Goal: Task Accomplishment & Management: Use online tool/utility

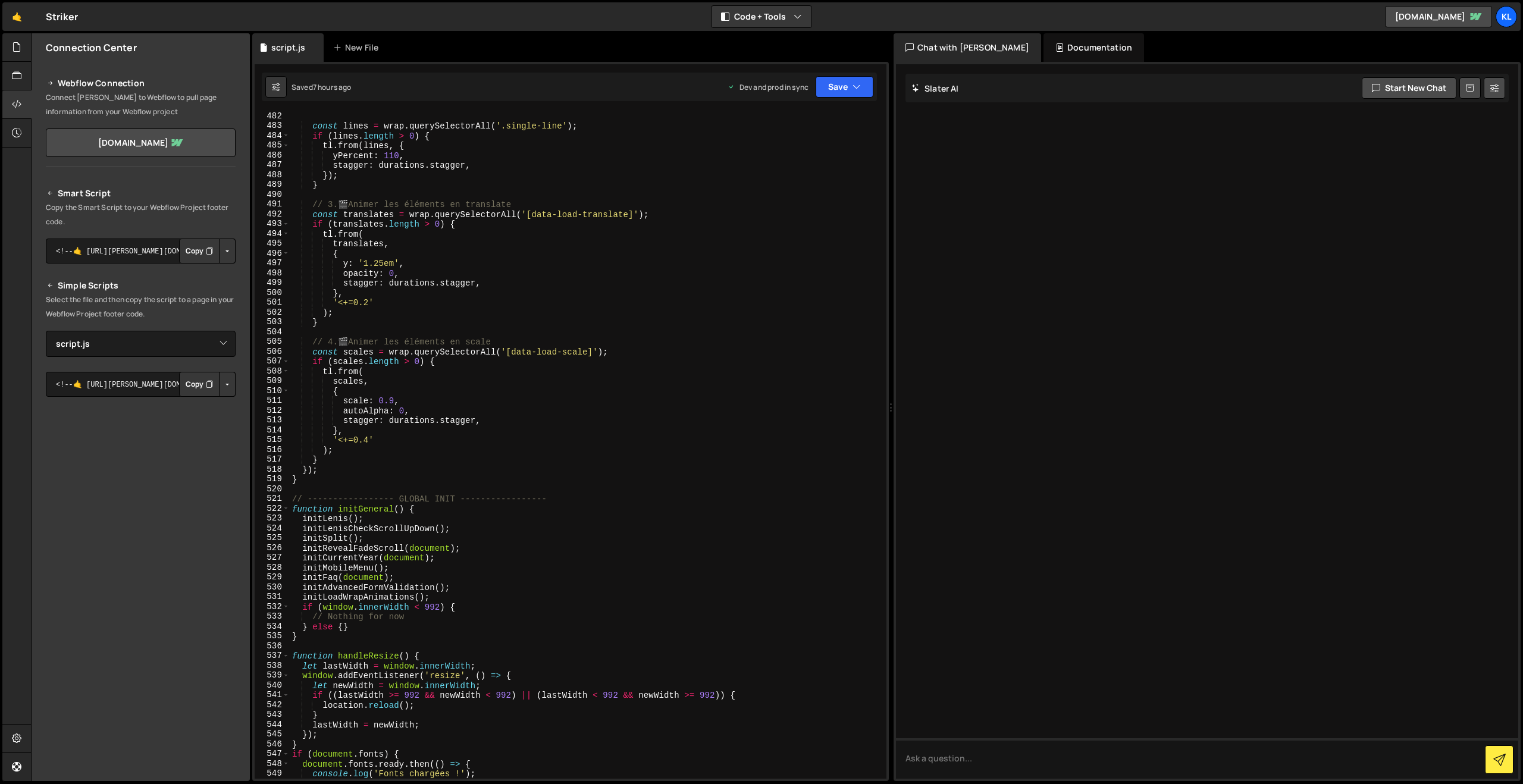
select select "45965"
click at [21, 26] on link "🤙" at bounding box center [16, 16] width 29 height 29
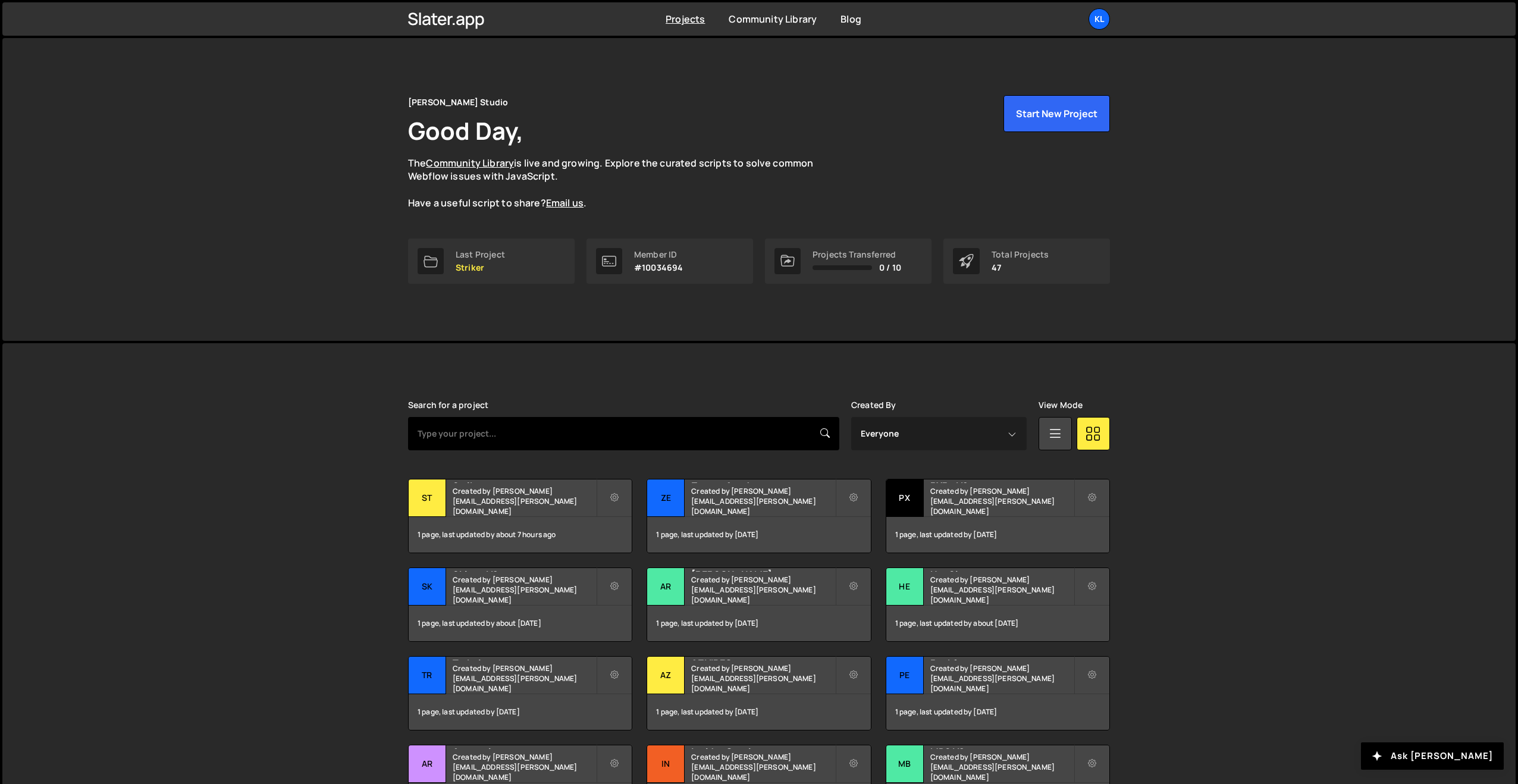
click at [465, 428] on input "text" at bounding box center [624, 433] width 431 height 33
type input "arntr"
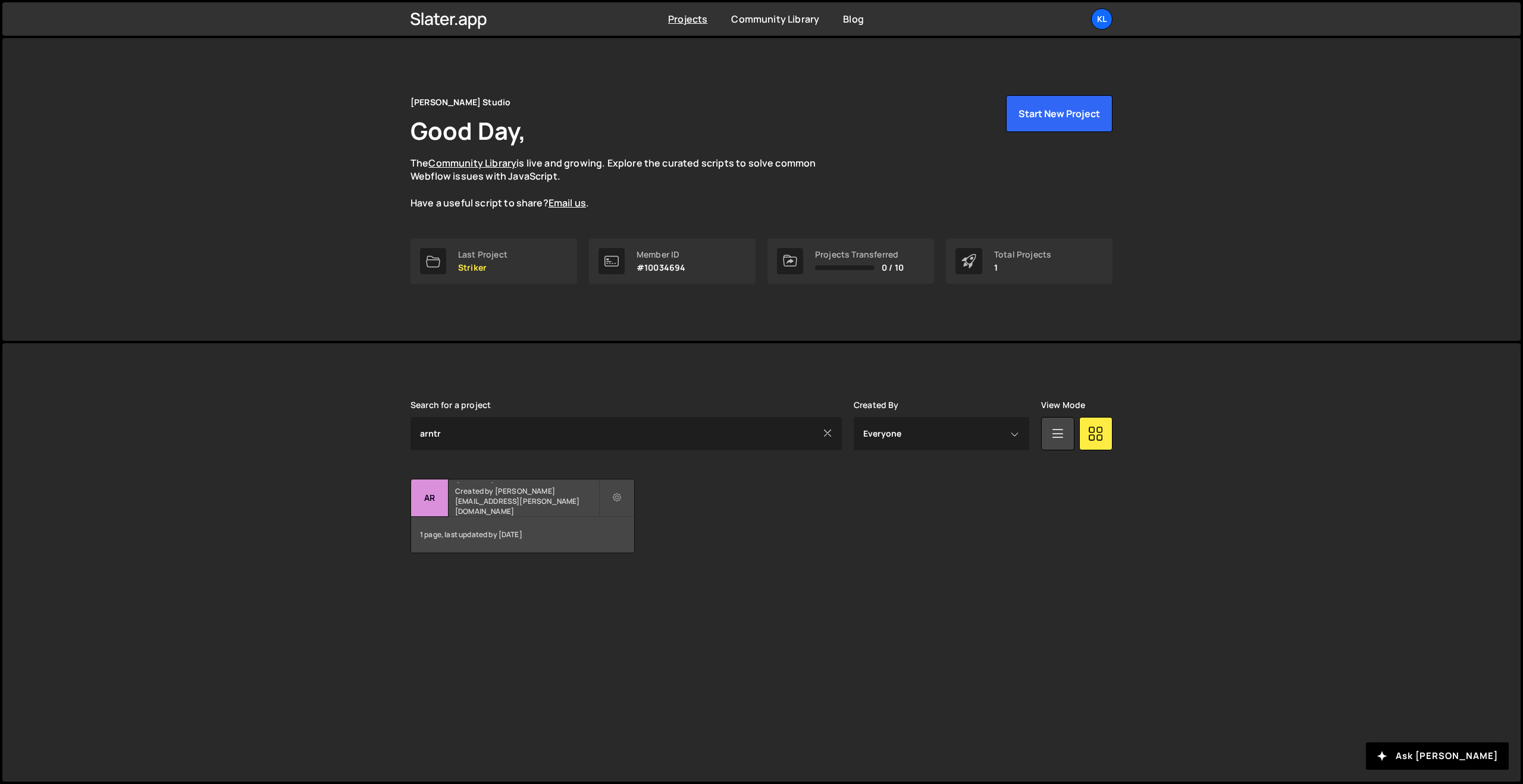
click at [467, 483] on h2 "Arntreal" at bounding box center [526, 481] width 144 height 3
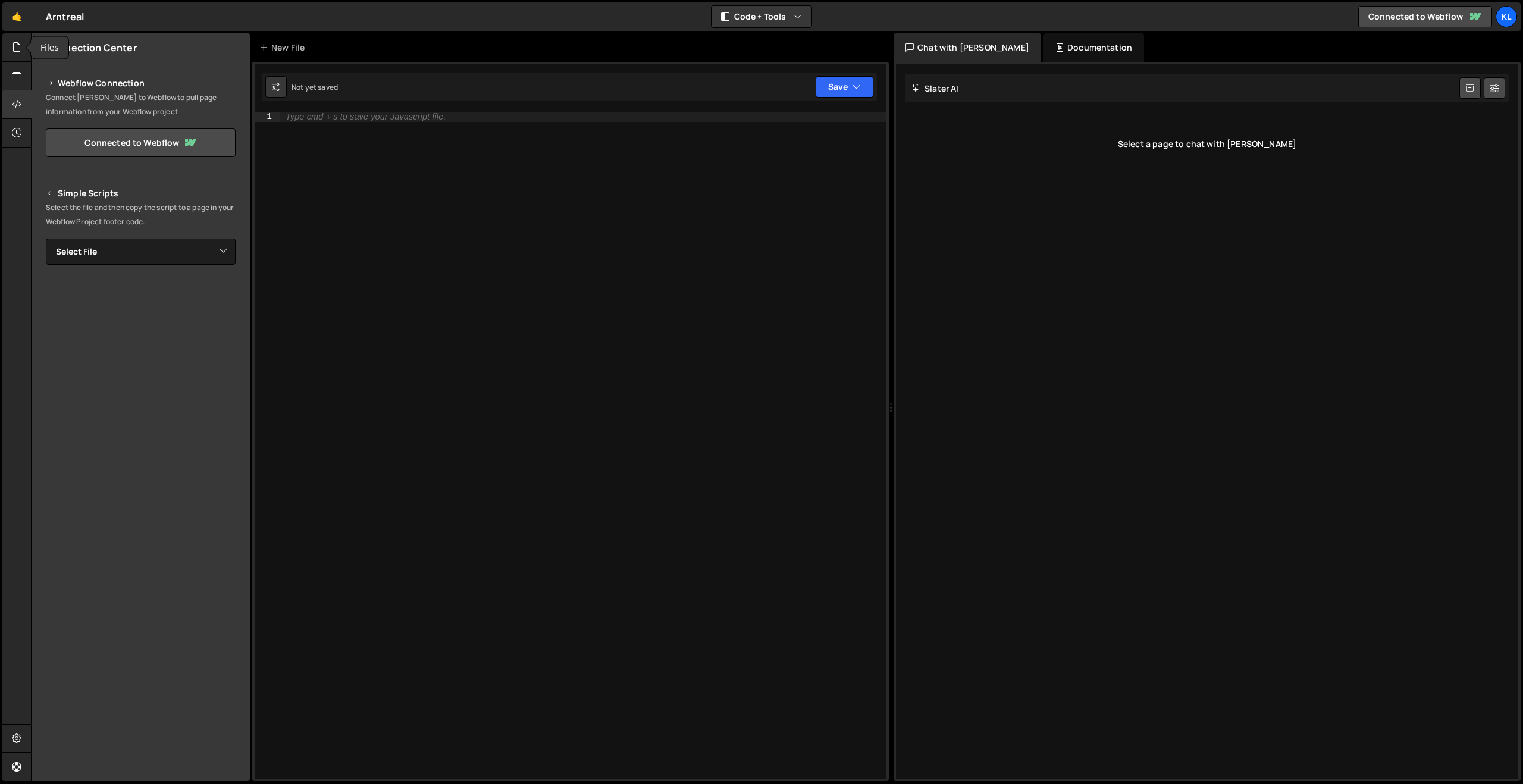
drag, startPoint x: 14, startPoint y: 54, endPoint x: 73, endPoint y: 76, distance: 63.0
click at [14, 54] on div at bounding box center [16, 48] width 29 height 29
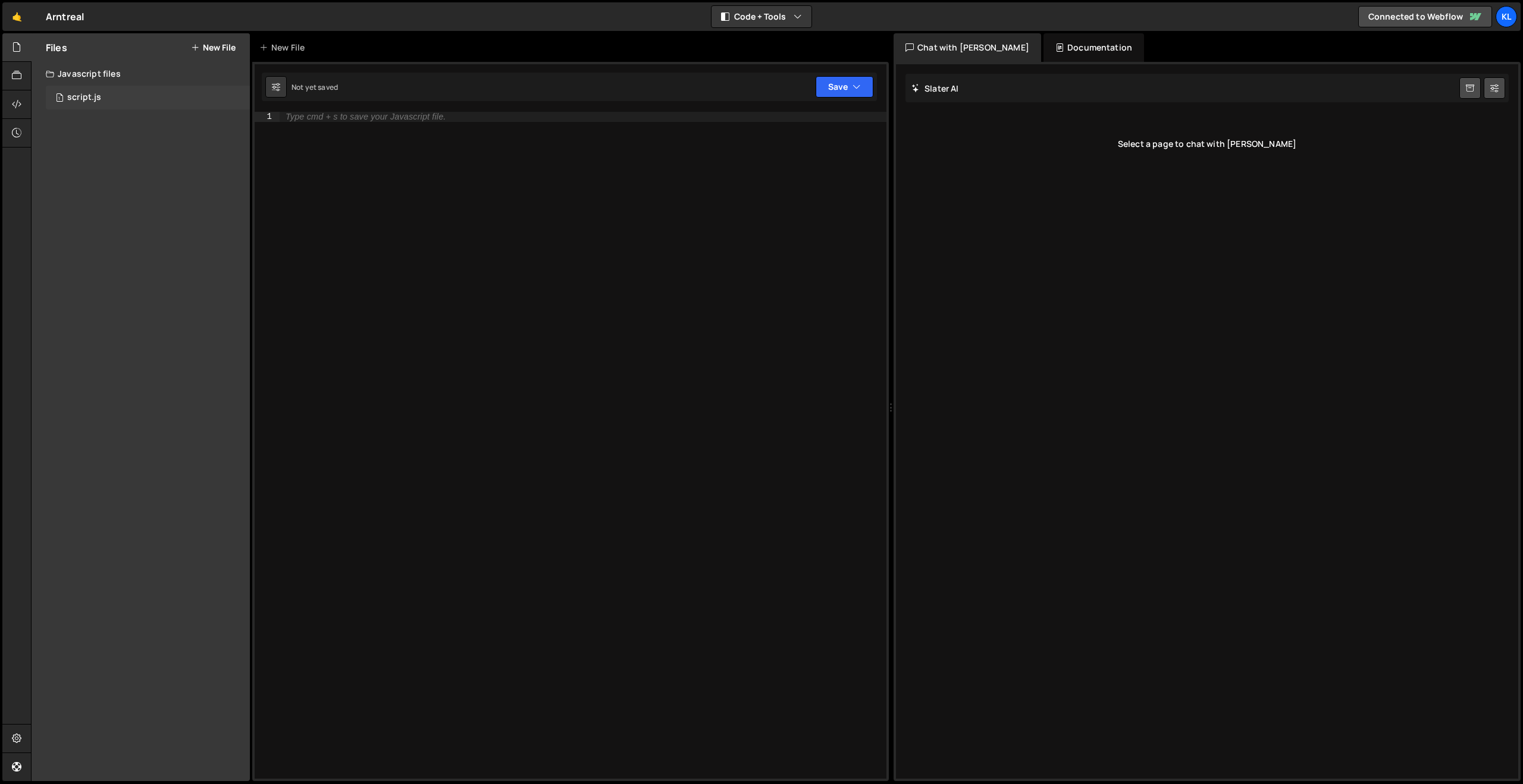
click at [116, 97] on div "1 script.js 0" at bounding box center [148, 97] width 204 height 24
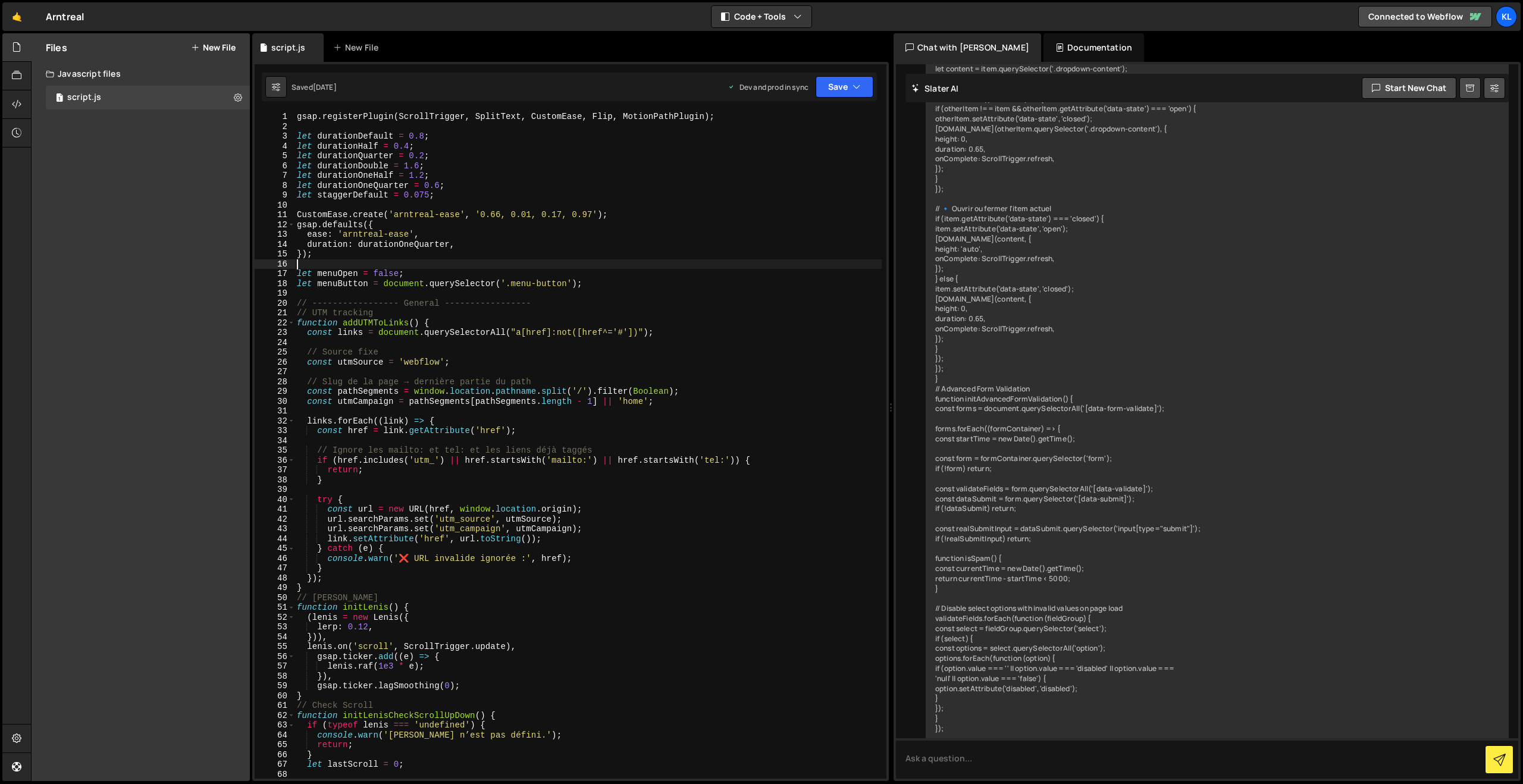
click at [522, 268] on div "gsap . registerPlugin ( ScrollTrigger , SplitText , CustomEase , Flip , MotionP…" at bounding box center [588, 454] width 587 height 686
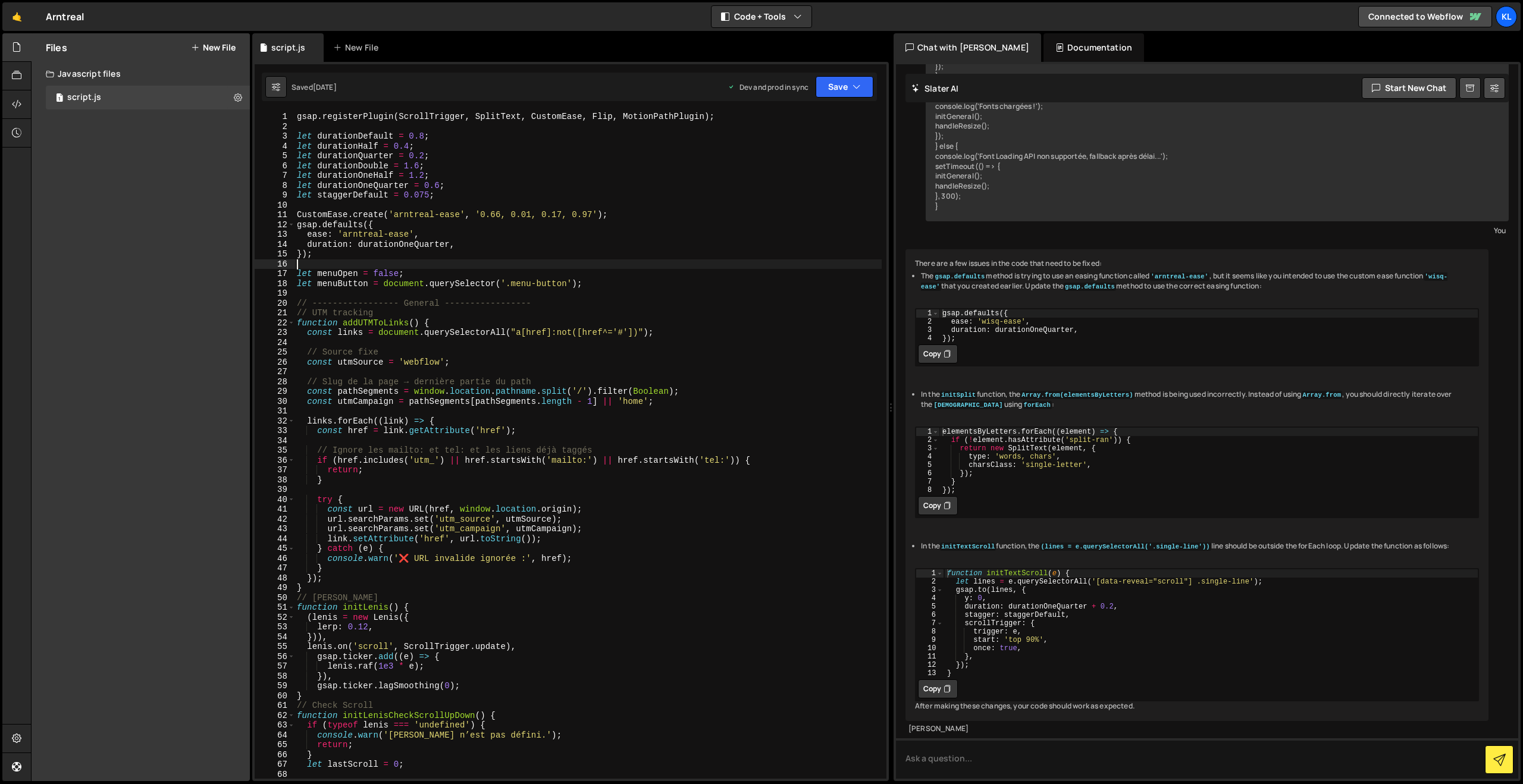
type textarea "}"
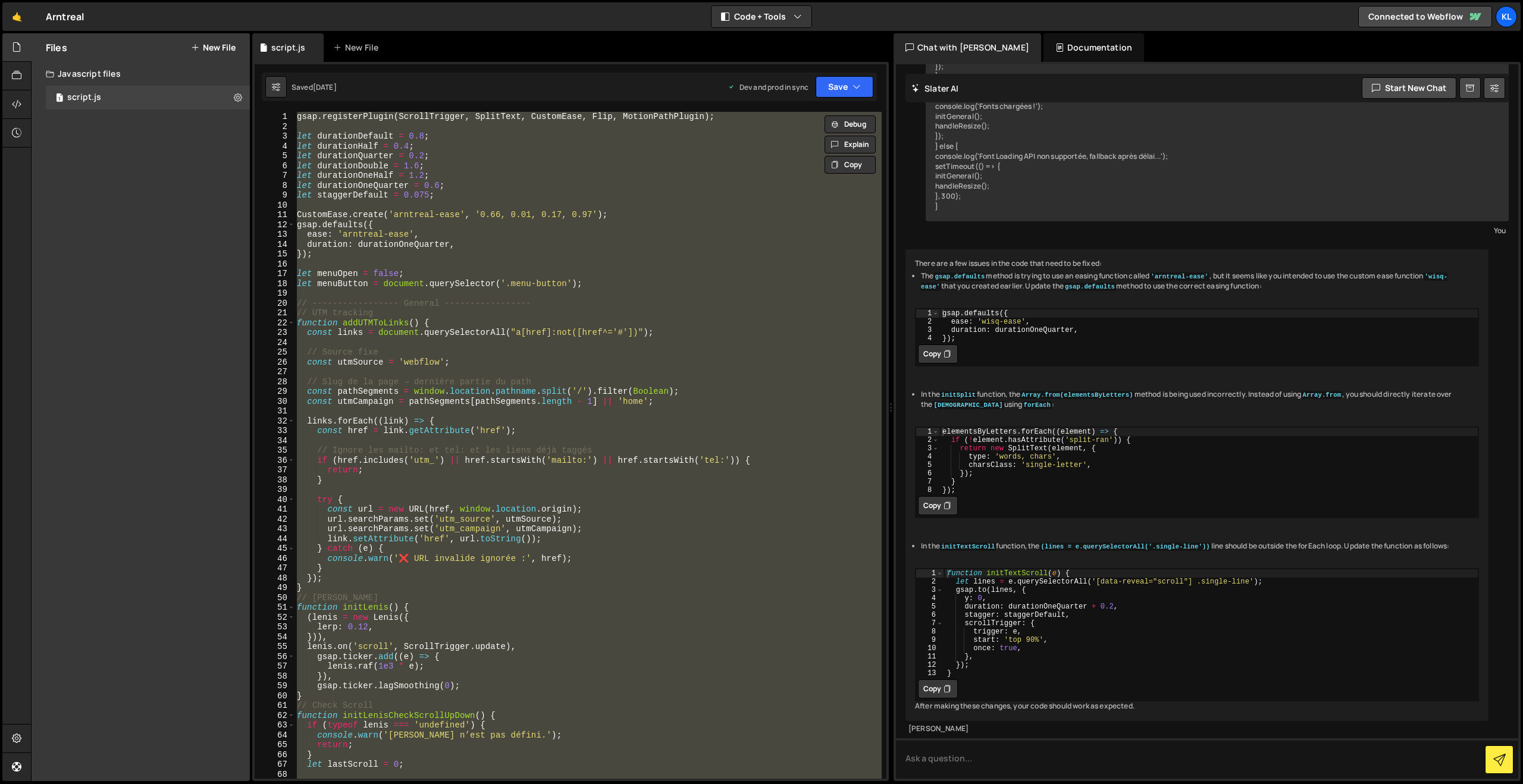
scroll to position [7302, 0]
paste textarea
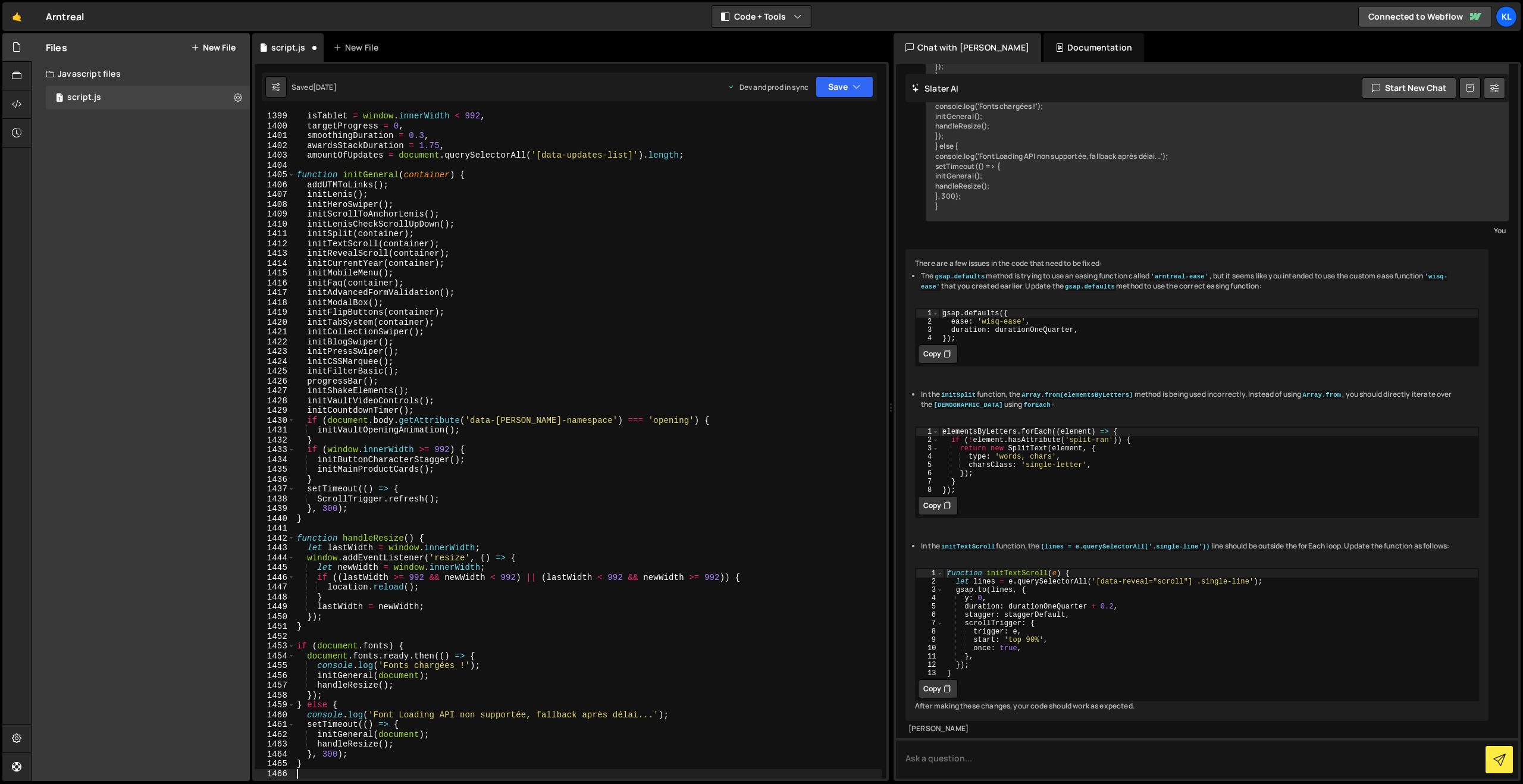
click at [862, 69] on div "1 Type cmd + s to save your Javascript file. הההההההההההההההההההההההההההההההההה…" at bounding box center [571, 422] width 637 height 719
click at [838, 86] on button "Save" at bounding box center [844, 86] width 58 height 21
click at [780, 126] on div "2 weeks ago" at bounding box center [775, 129] width 23 height 10
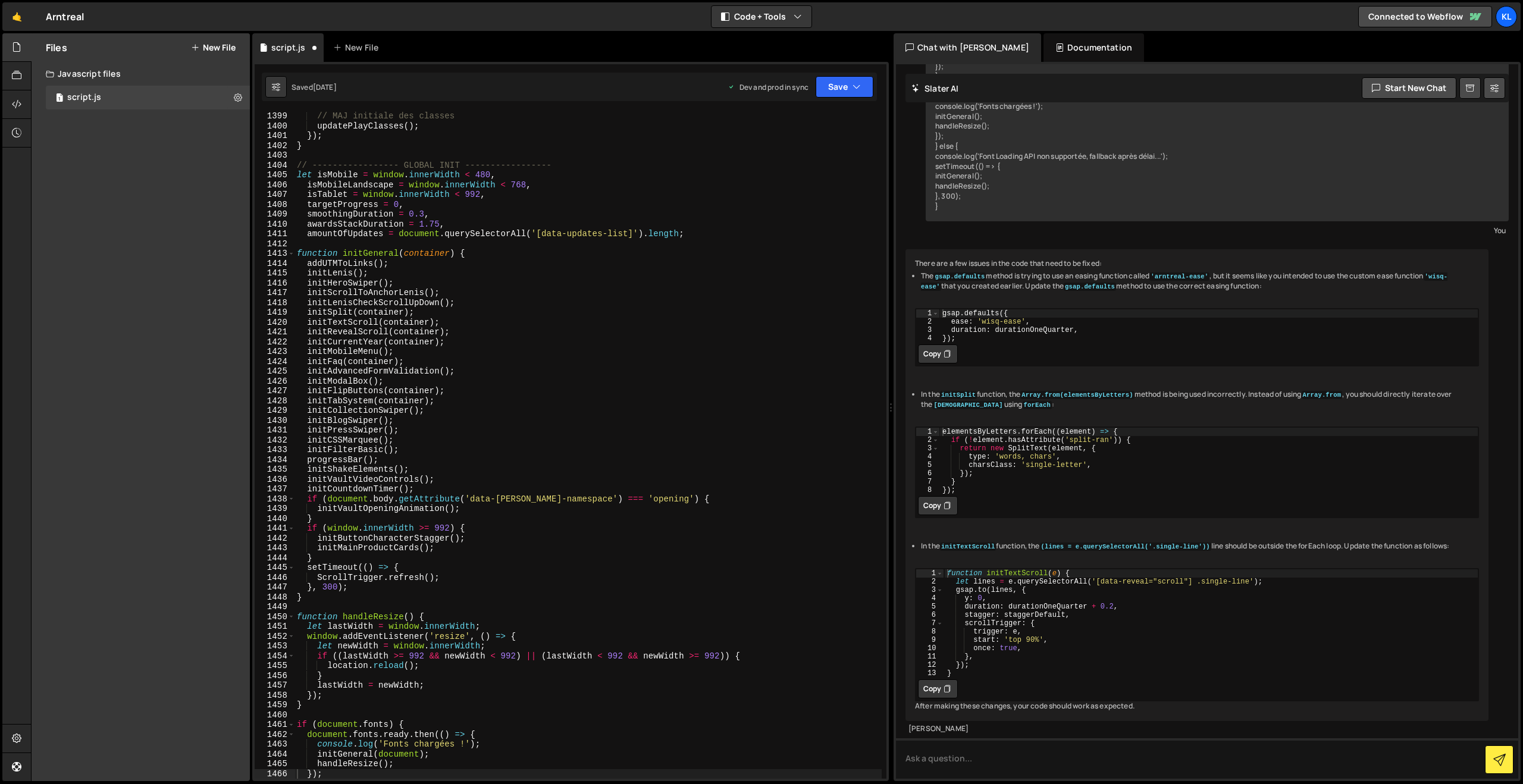
scroll to position [13720, 0]
click at [575, 311] on div "// MAJ initiale des classes updatePlayClasses ( ) ; }) ; } // -----------------…" at bounding box center [588, 454] width 587 height 686
type textarea "}"
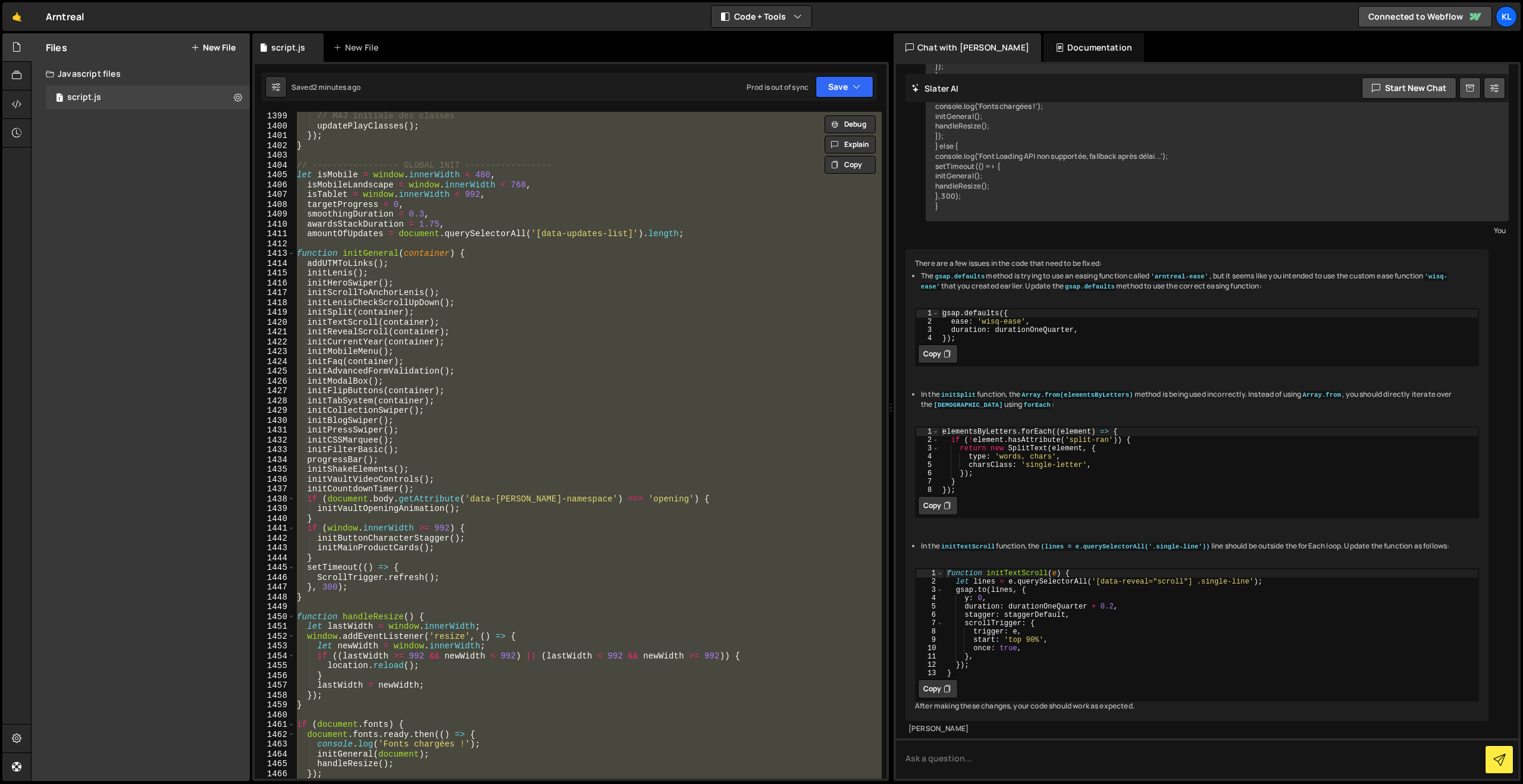
paste textarea
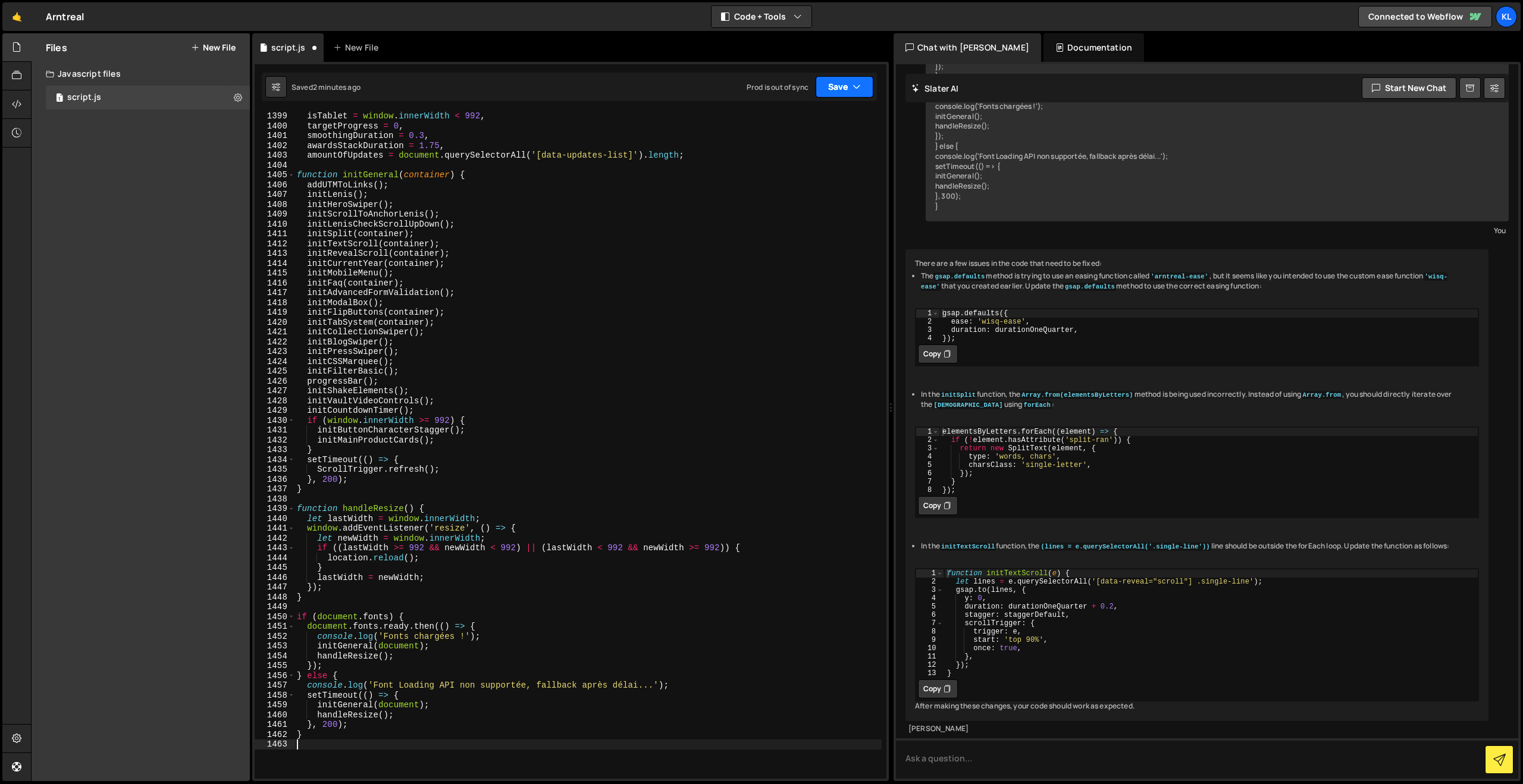
click at [838, 89] on button "Save" at bounding box center [844, 86] width 58 height 21
click at [794, 117] on div "Save to Staging S" at bounding box center [805, 116] width 124 height 12
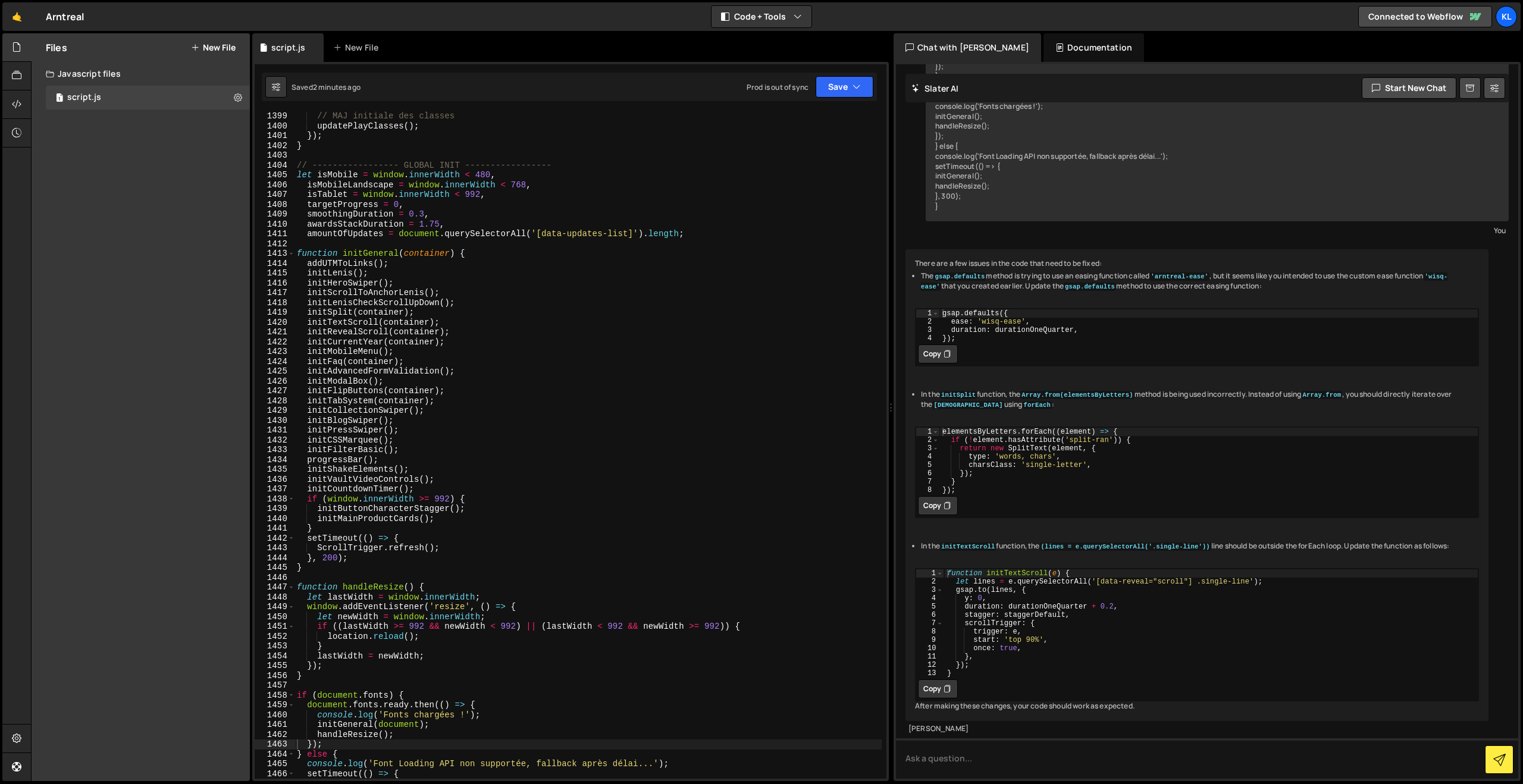
click at [692, 391] on div "// MAJ initiale des classes updatePlayClasses ( ) ; }) ; } // -----------------…" at bounding box center [588, 454] width 587 height 686
type textarea "}"
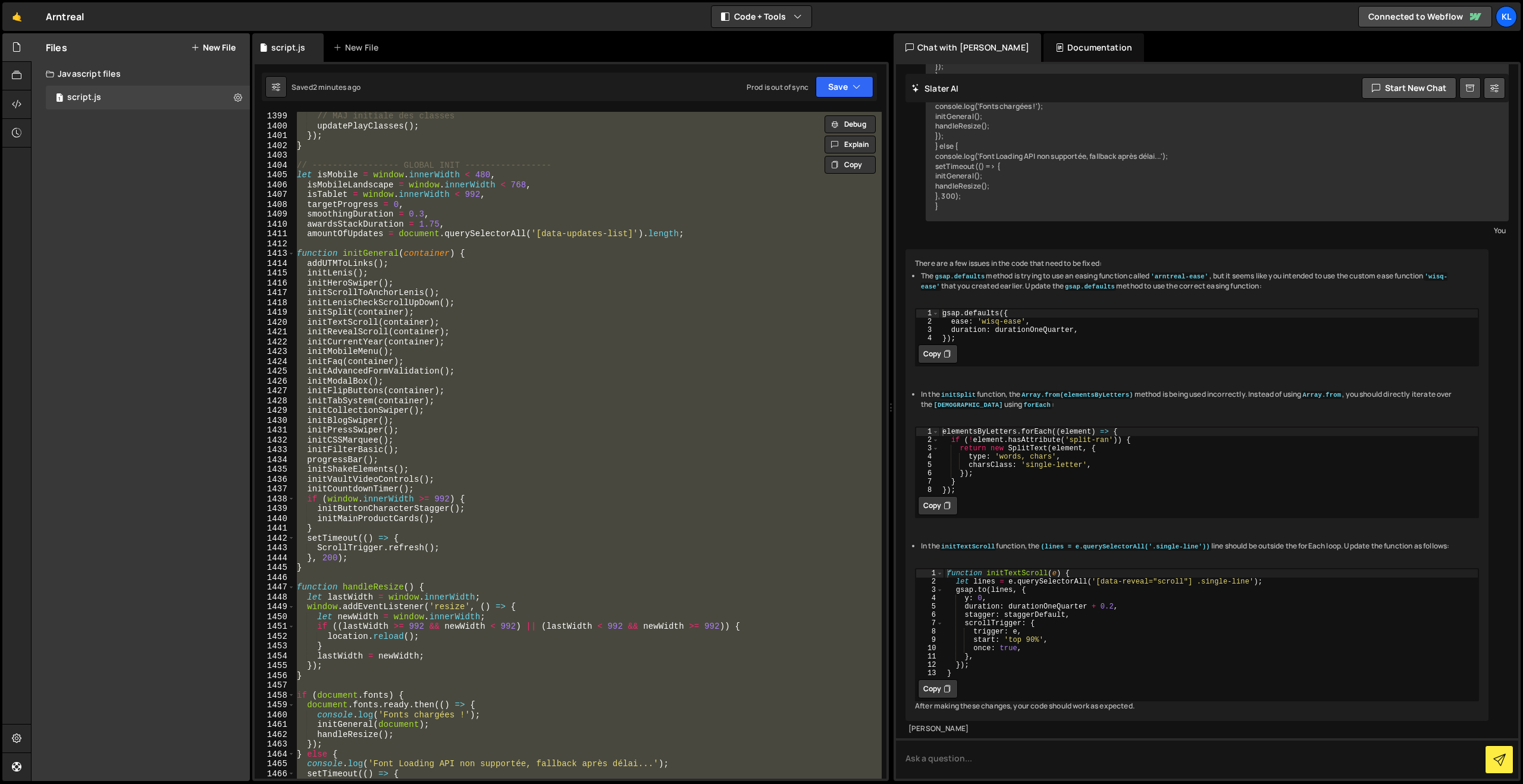
paste textarea
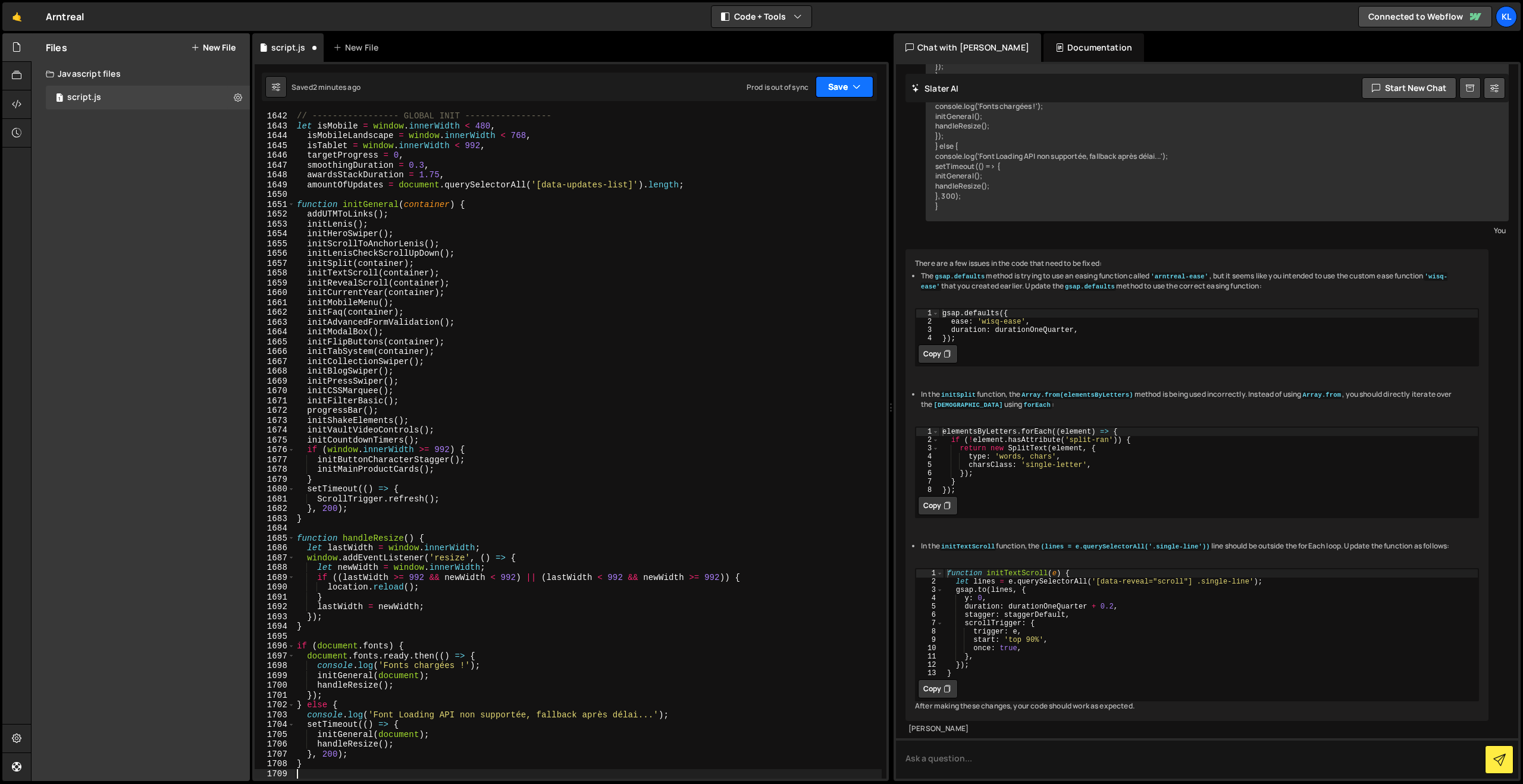
click at [849, 89] on button "Save" at bounding box center [844, 86] width 58 height 21
click at [790, 122] on div "Saved 2 minutes ago" at bounding box center [805, 129] width 124 height 14
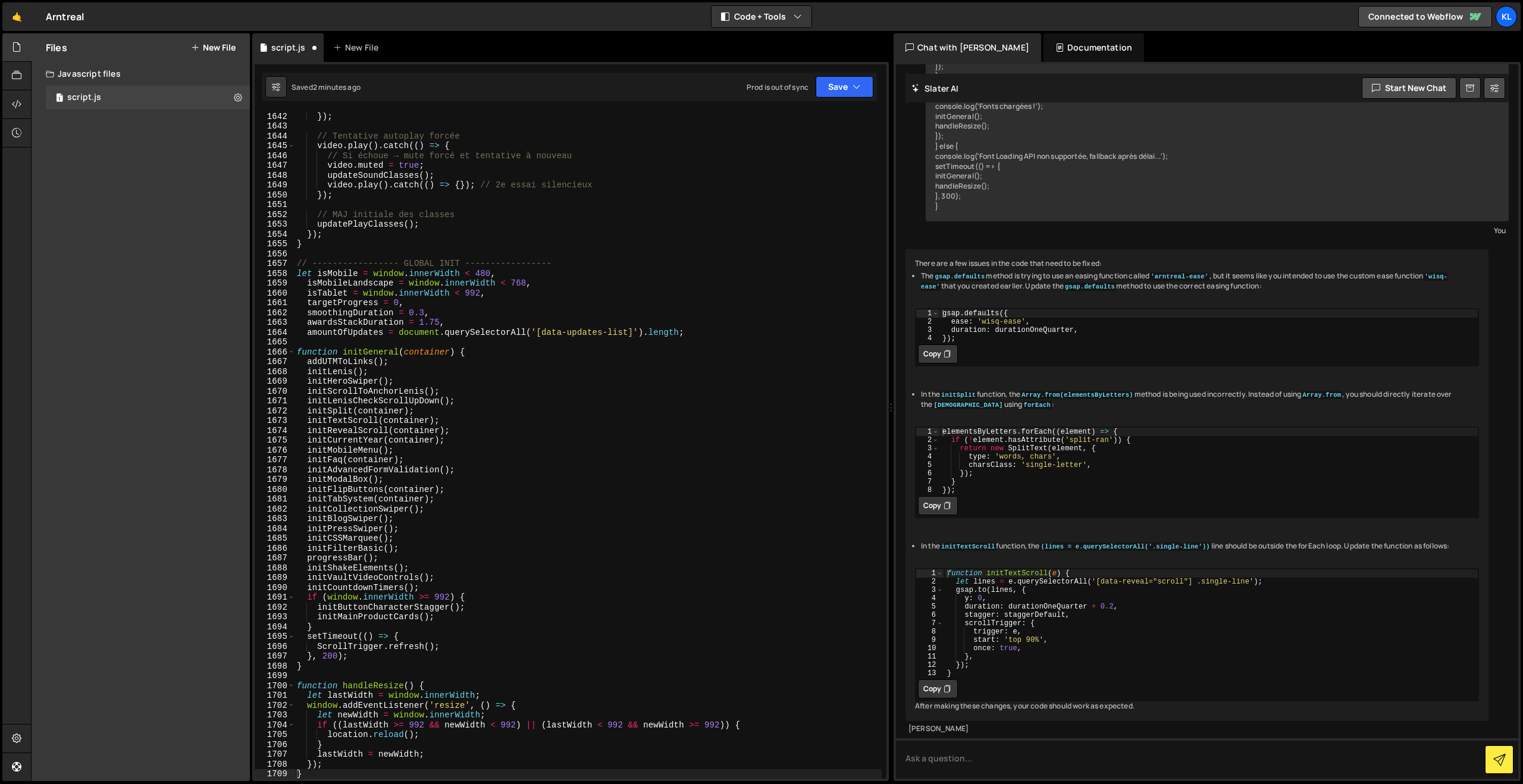
scroll to position [16104, 0]
click at [558, 357] on div "}) ; // Tentative autoplay forcée video . play ( ) . catch (( ) => { // Si écho…" at bounding box center [588, 454] width 587 height 686
type textarea "}"
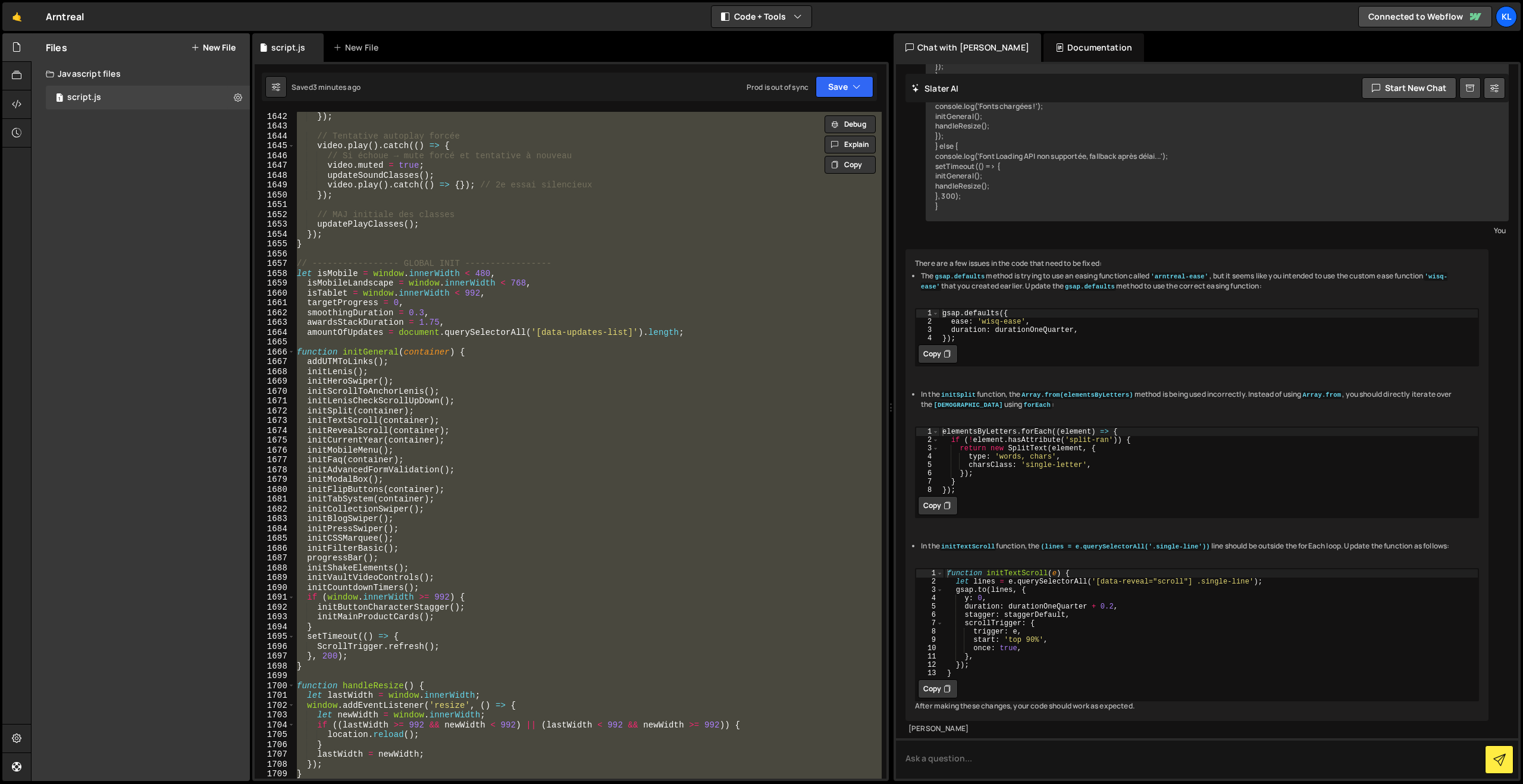
paste textarea
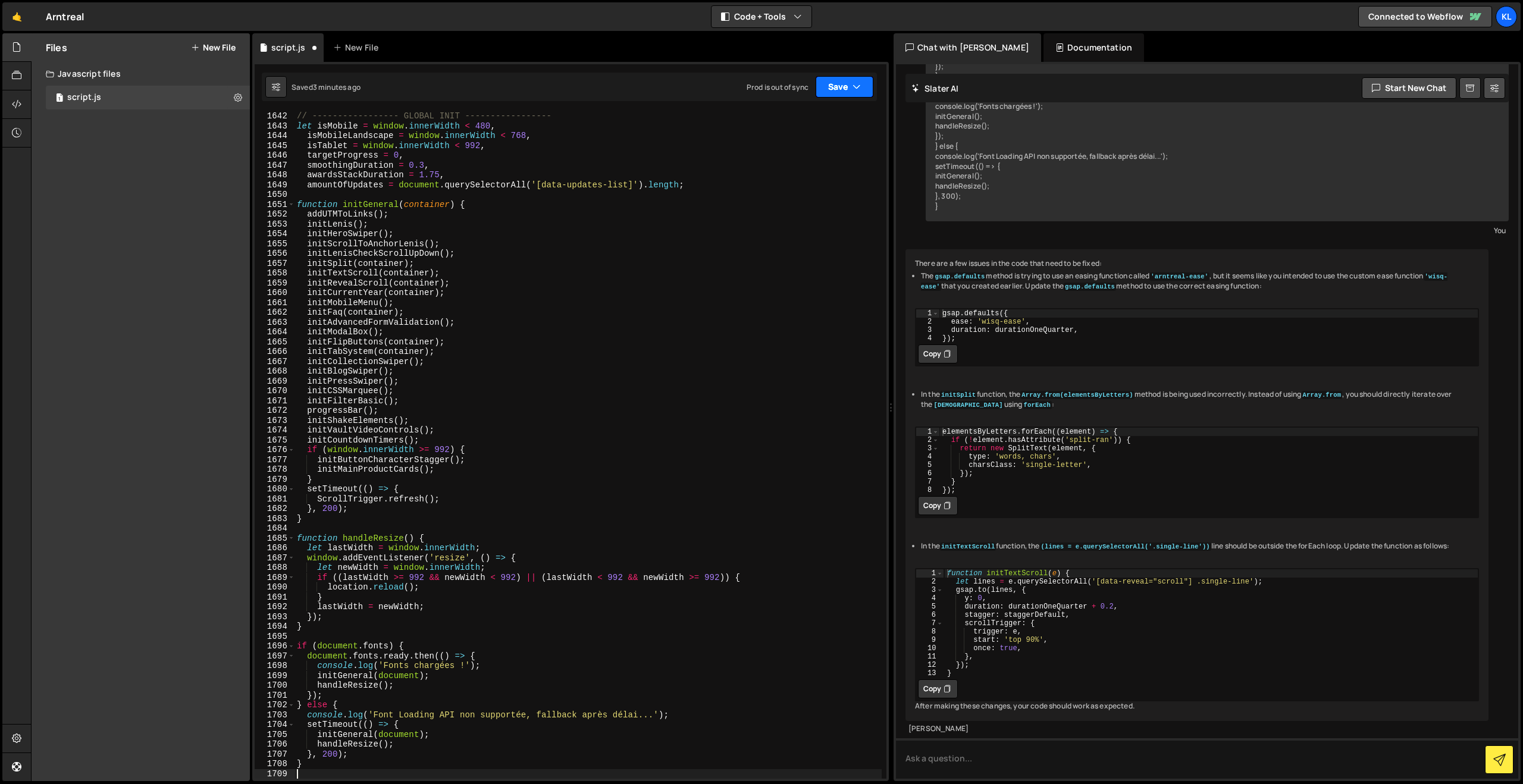
click at [839, 90] on button "Save" at bounding box center [844, 86] width 58 height 21
click at [809, 163] on div "Saved 2 weeks ago" at bounding box center [805, 167] width 124 height 14
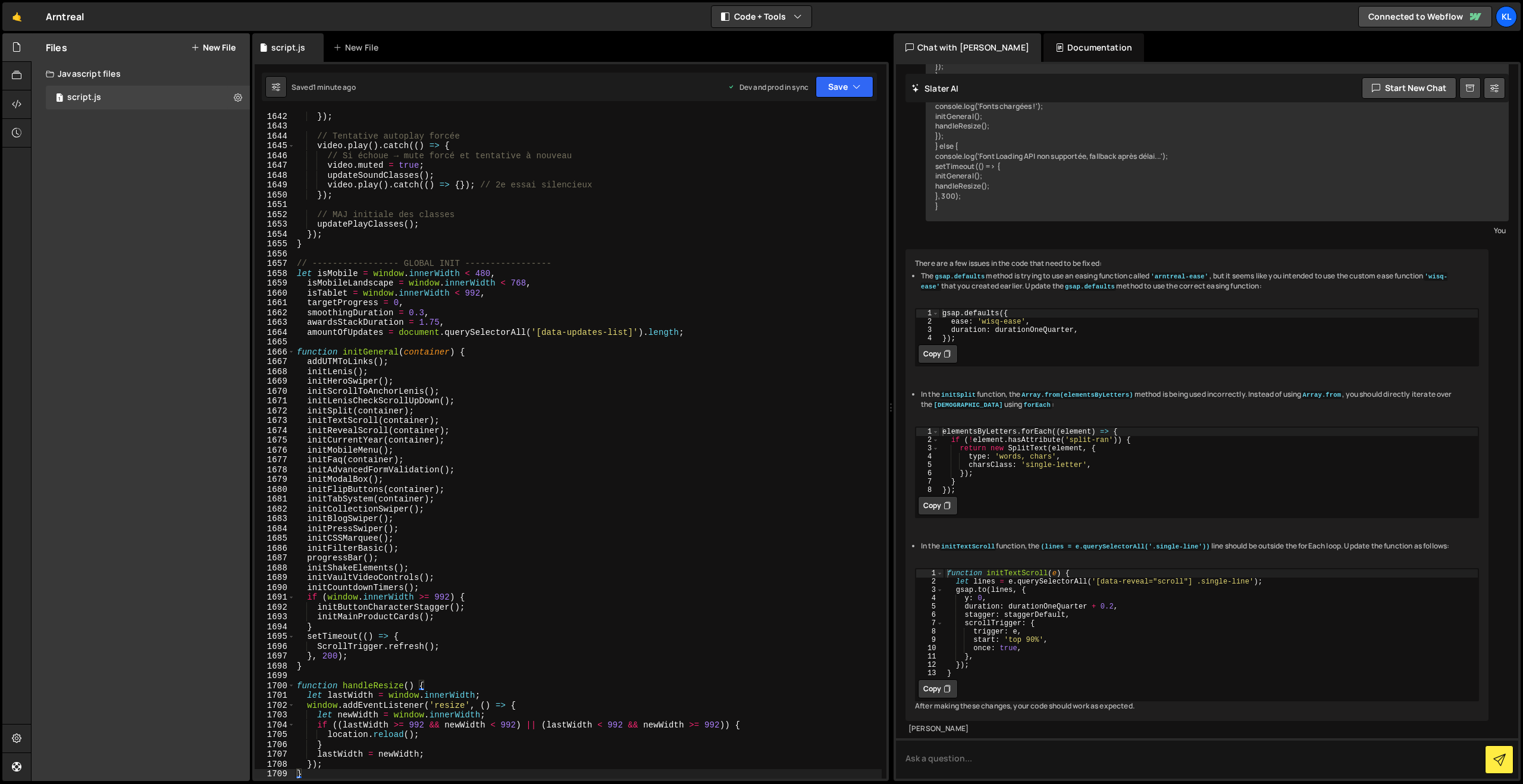
click at [424, 293] on div "}) ; // Tentative autoplay forcée video . play ( ) . catch (( ) => { // Si écho…" at bounding box center [588, 454] width 587 height 686
type textarea "}"
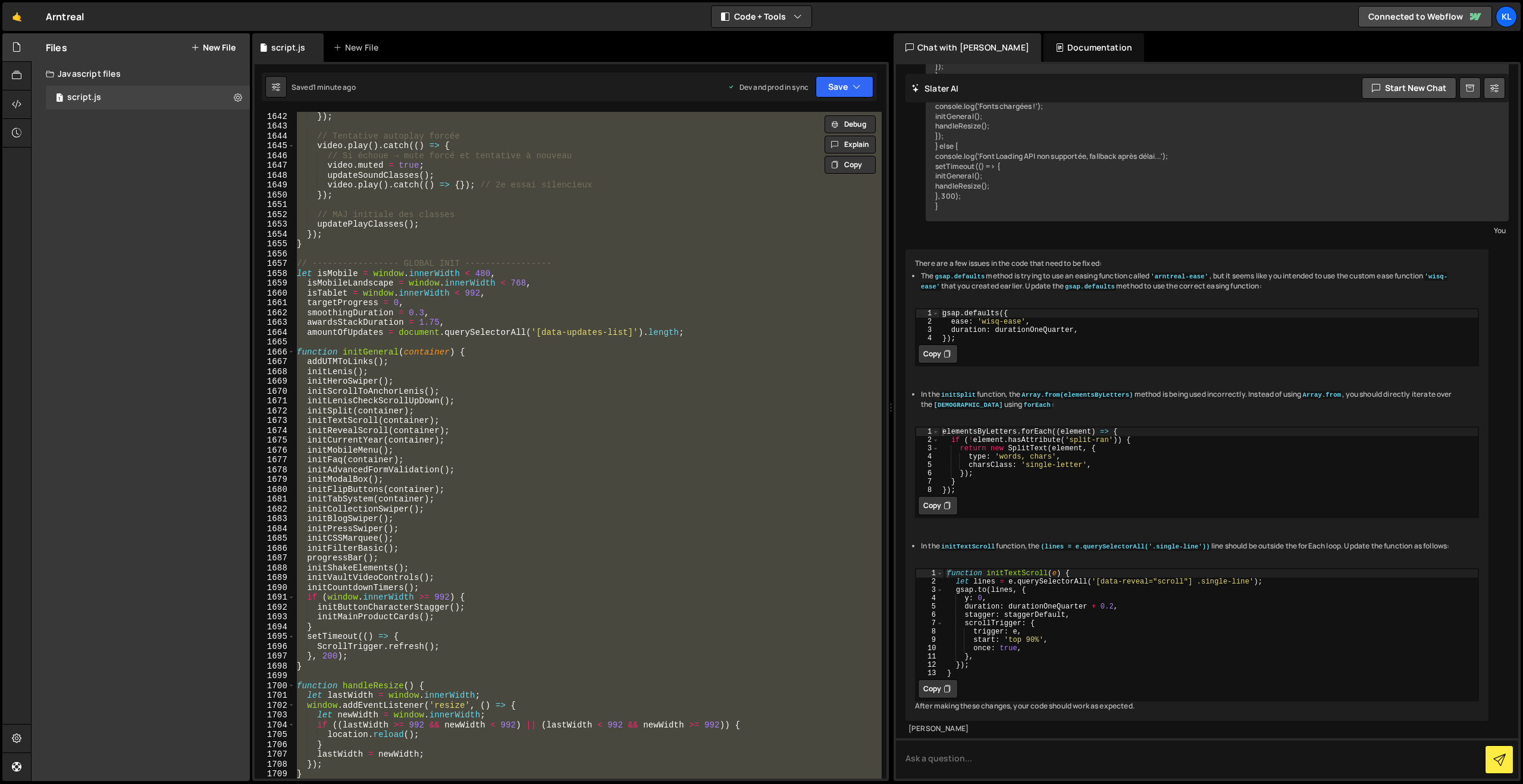
paste textarea
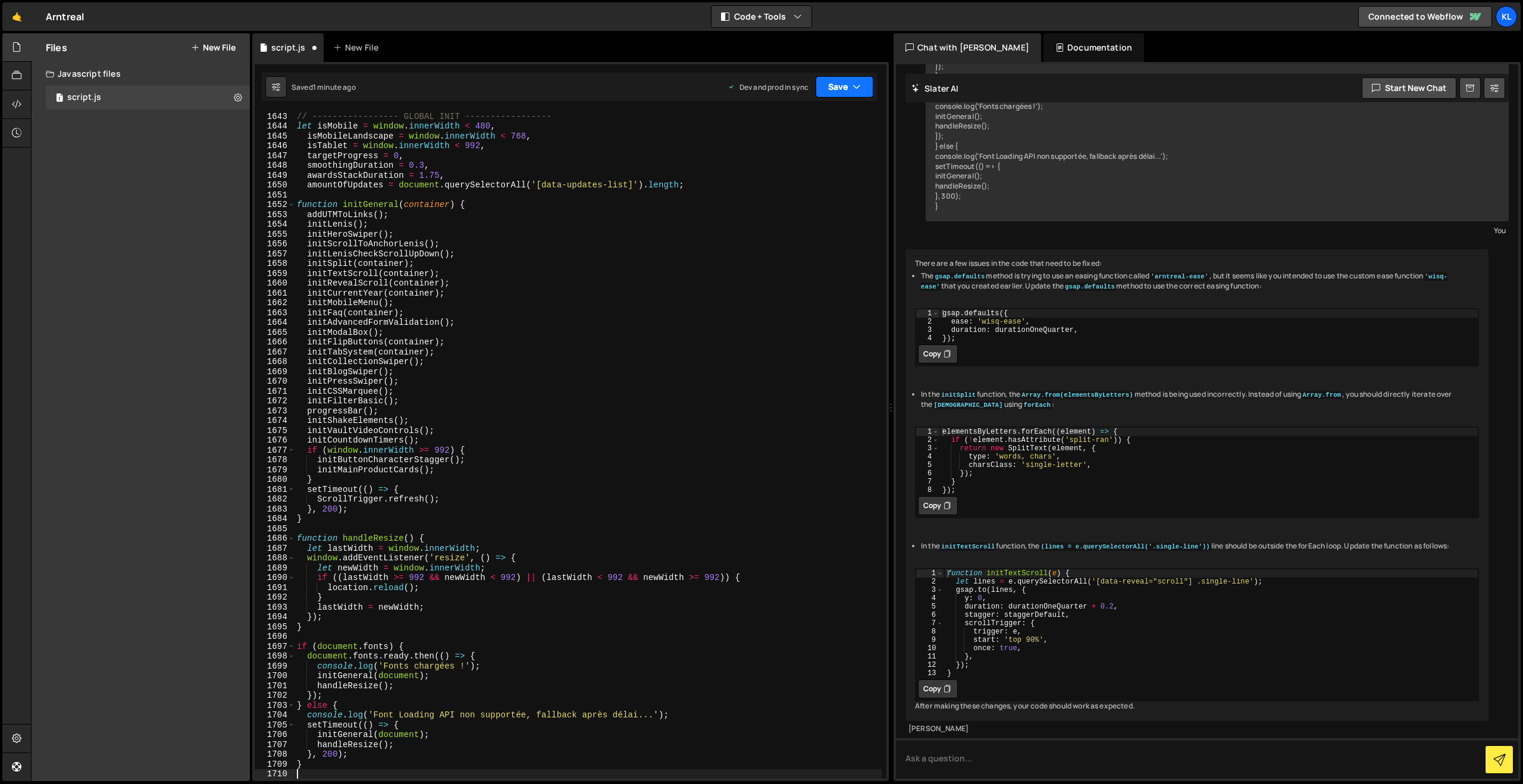
drag, startPoint x: 833, startPoint y: 78, endPoint x: 816, endPoint y: 135, distance: 59.5
click at [833, 78] on button "Save" at bounding box center [844, 86] width 58 height 21
click at [773, 126] on div "1 minute ago" at bounding box center [784, 129] width 41 height 10
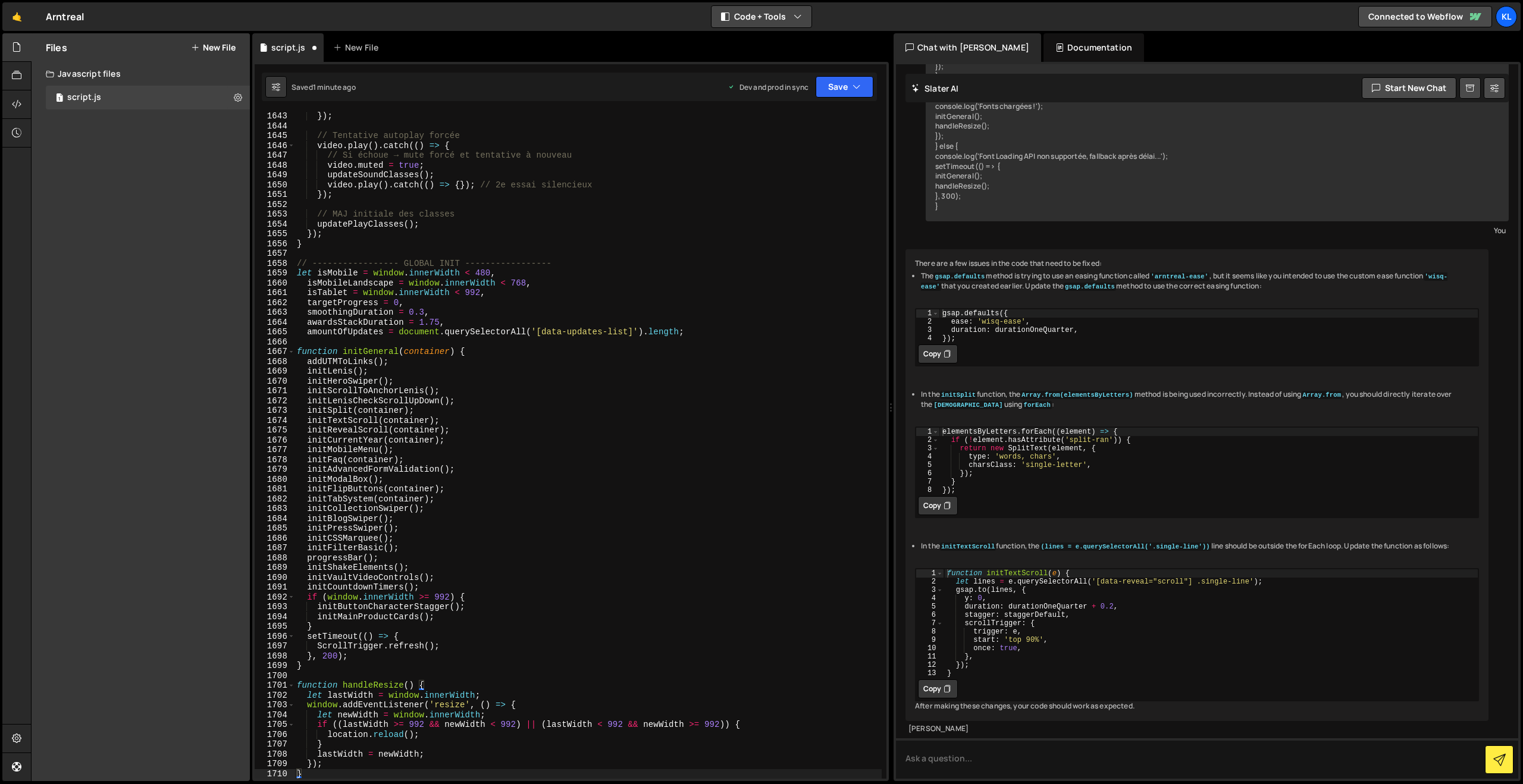
scroll to position [16114, 0]
click at [844, 80] on button "Save" at bounding box center [844, 86] width 58 height 21
click at [786, 157] on div "Save to Production S" at bounding box center [805, 154] width 124 height 12
type textarea "addUTMToLinks();"
click at [393, 363] on div "}) ; // Tentative autoplay forcée video . play ( ) . catch (( ) => { // Si écho…" at bounding box center [588, 454] width 587 height 686
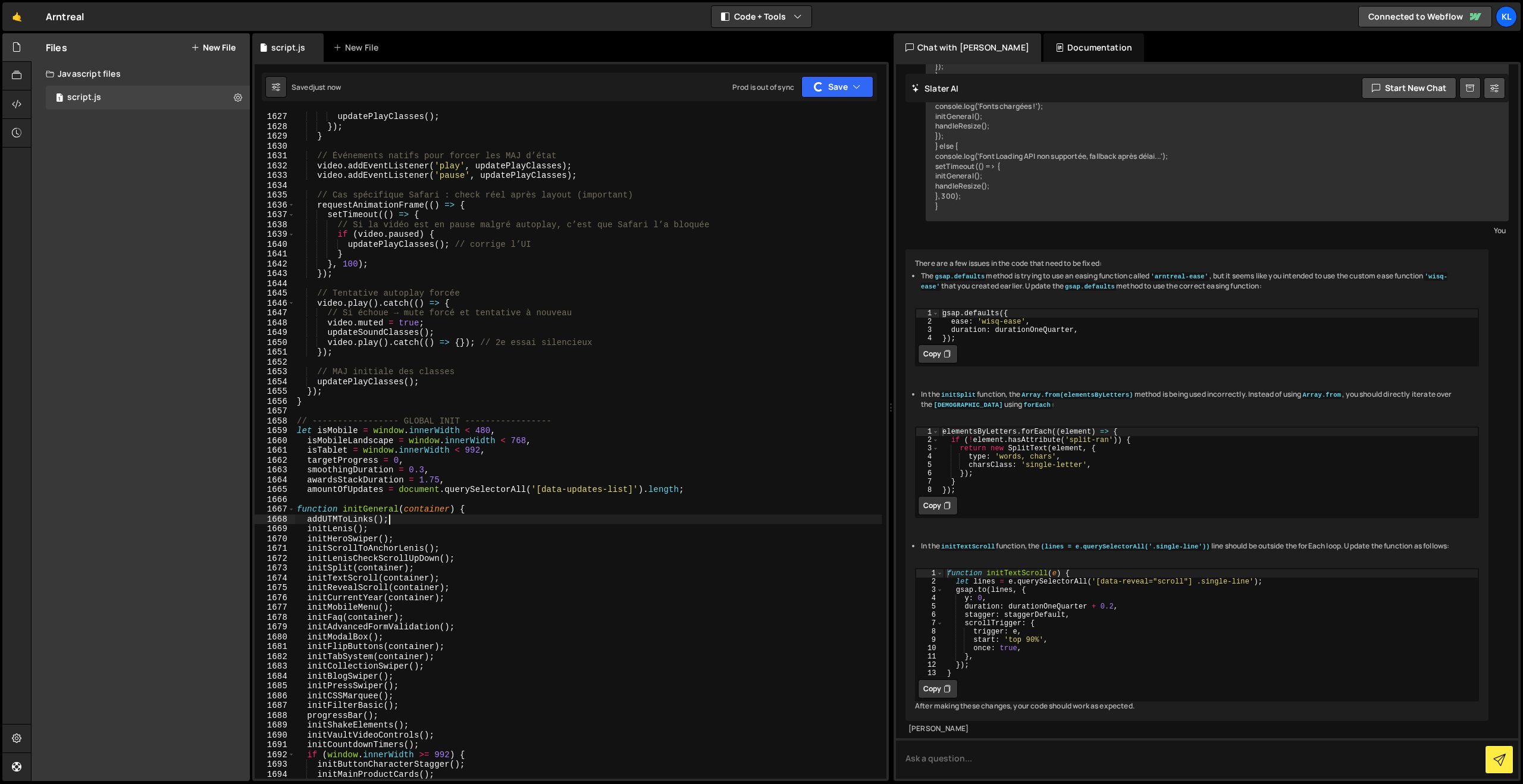
scroll to position [15938, 0]
